Goal: Transaction & Acquisition: Purchase product/service

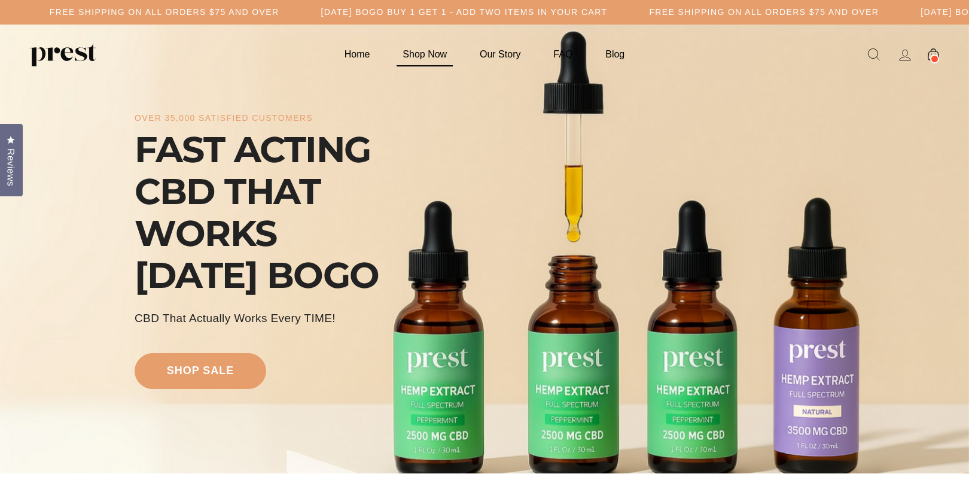
click at [409, 54] on link "Shop Now" at bounding box center [425, 53] width 74 height 23
